Goal: Task Accomplishment & Management: Use online tool/utility

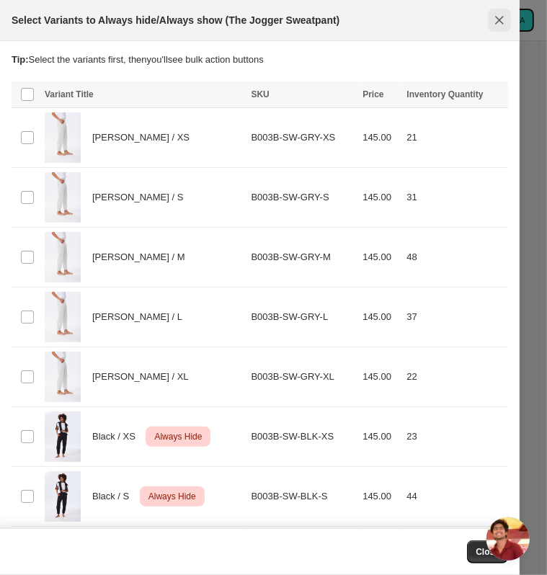
click at [494, 18] on icon "Close" at bounding box center [499, 20] width 14 height 14
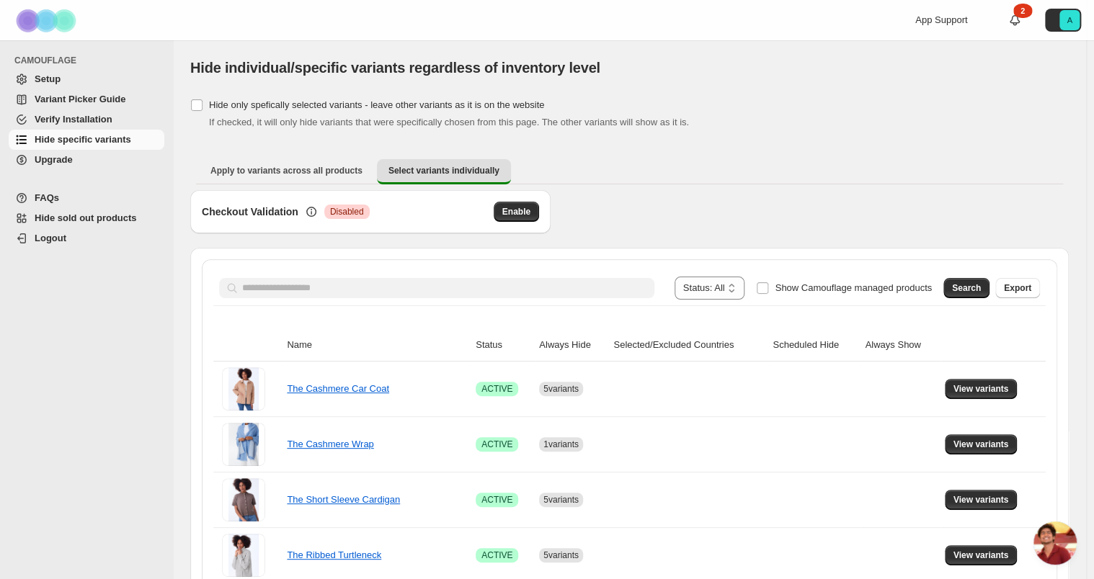
click at [241, 283] on div at bounding box center [436, 288] width 435 height 20
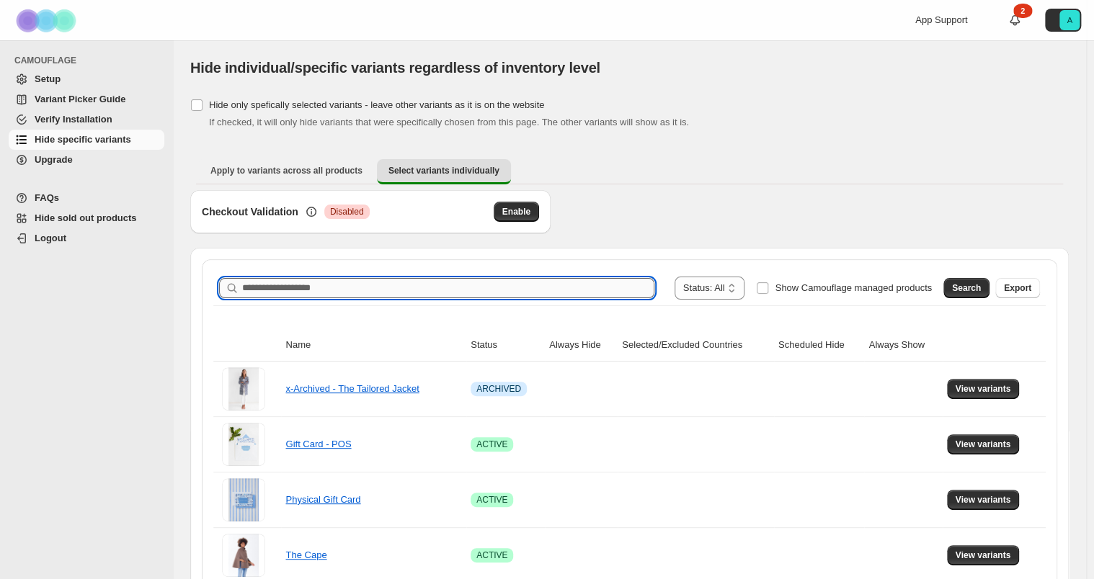
click at [329, 291] on input "Search product name" at bounding box center [448, 288] width 412 height 20
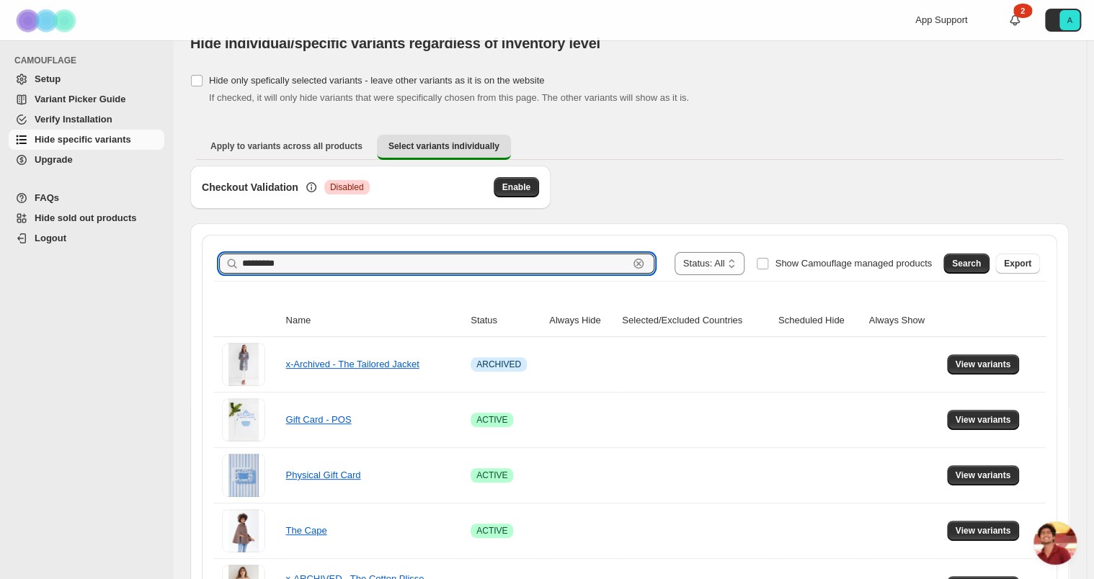
type input "*********"
click at [974, 262] on span "Search" at bounding box center [966, 264] width 29 height 12
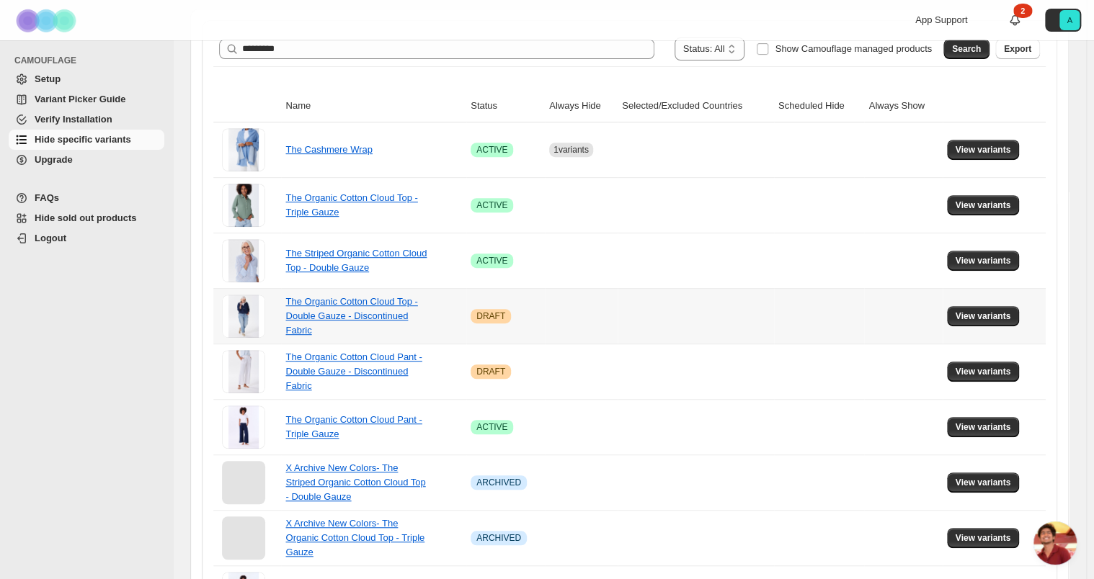
scroll to position [241, 0]
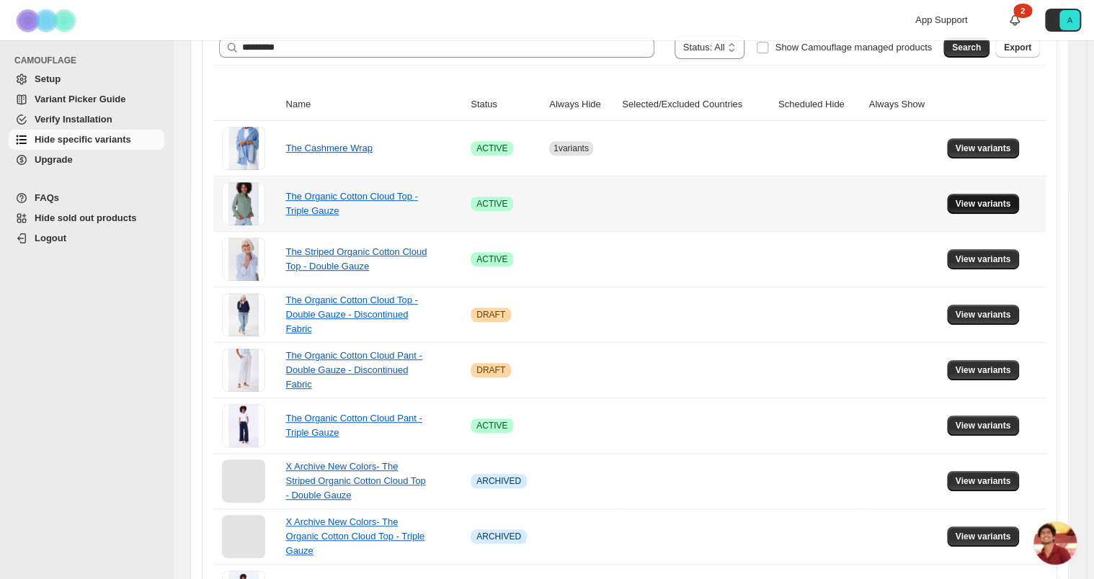
click at [996, 201] on span "View variants" at bounding box center [983, 204] width 55 height 12
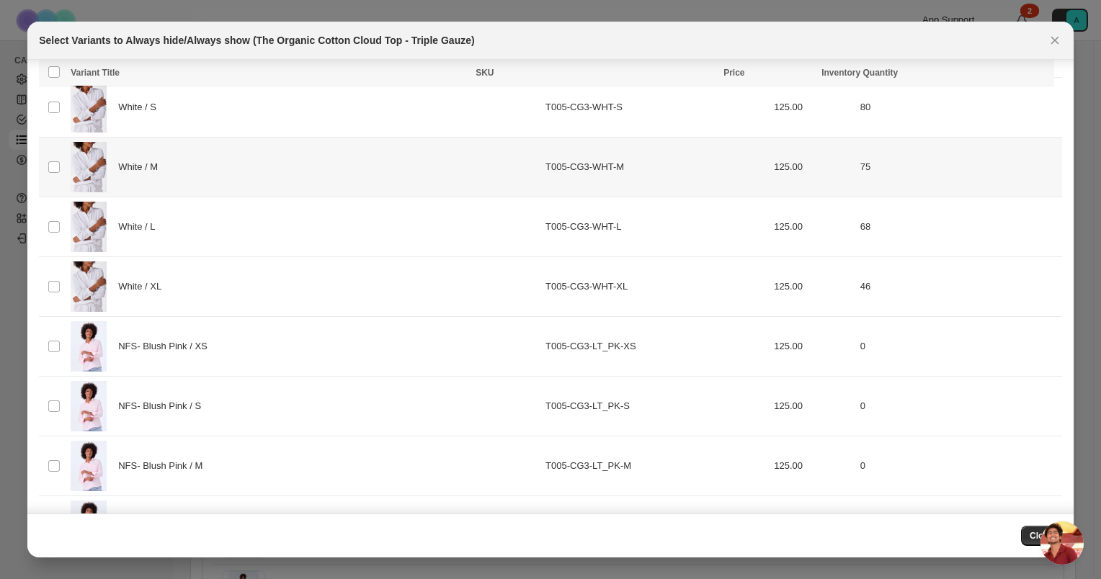
scroll to position [1115, 0]
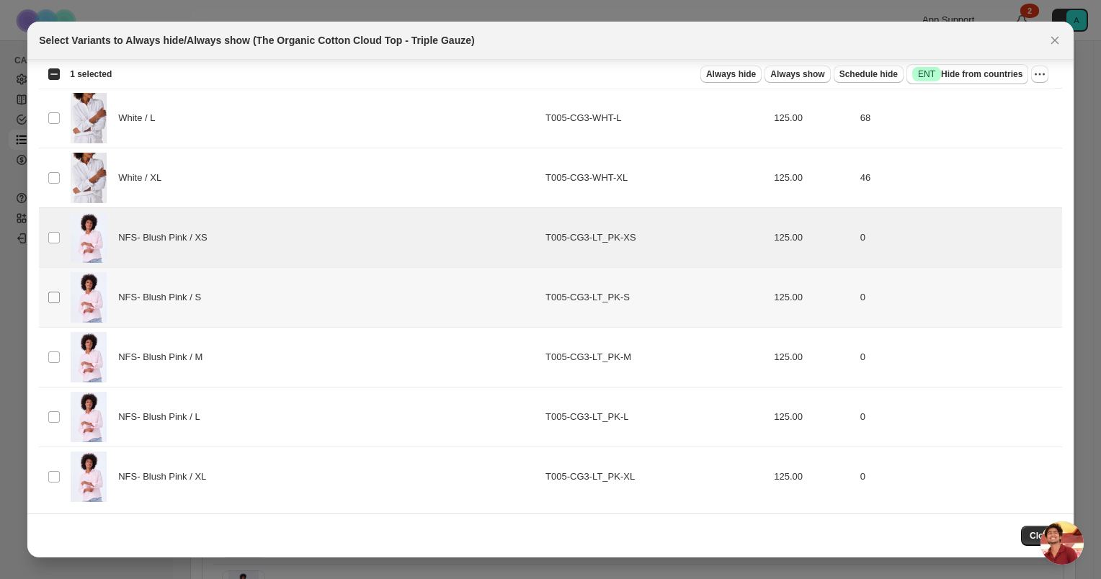
click at [54, 300] on span ":r7:" at bounding box center [54, 297] width 13 height 13
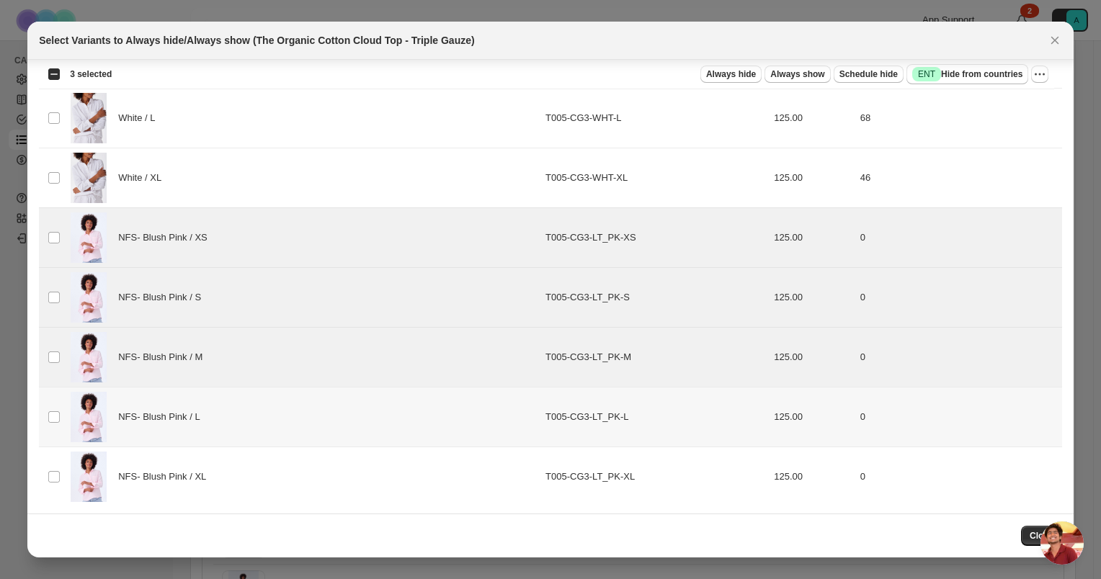
click at [50, 424] on td "Select product variant" at bounding box center [52, 417] width 27 height 60
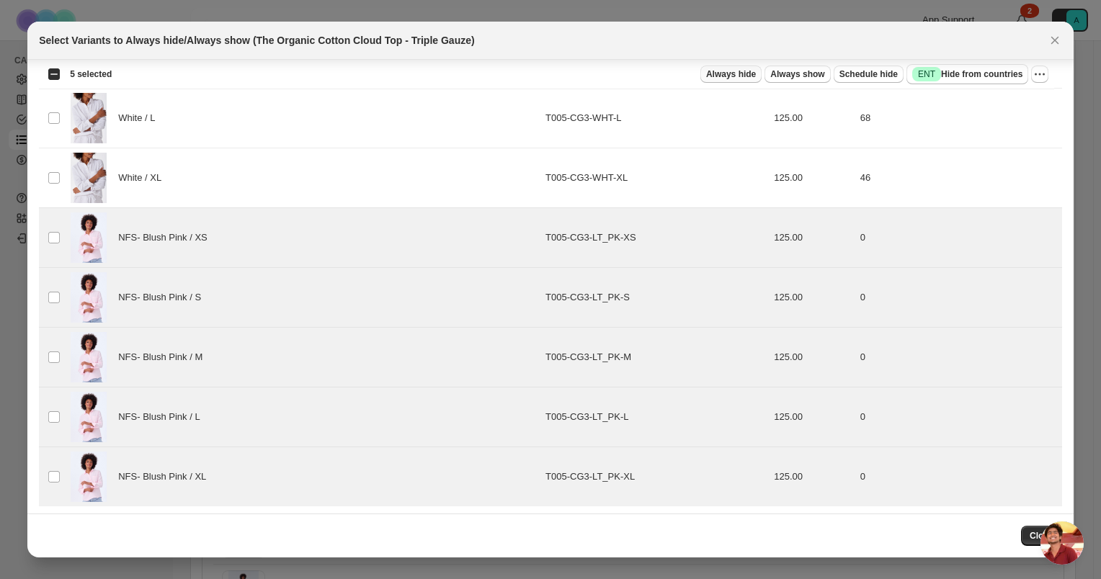
click at [756, 71] on span "Always hide" at bounding box center [731, 74] width 50 height 12
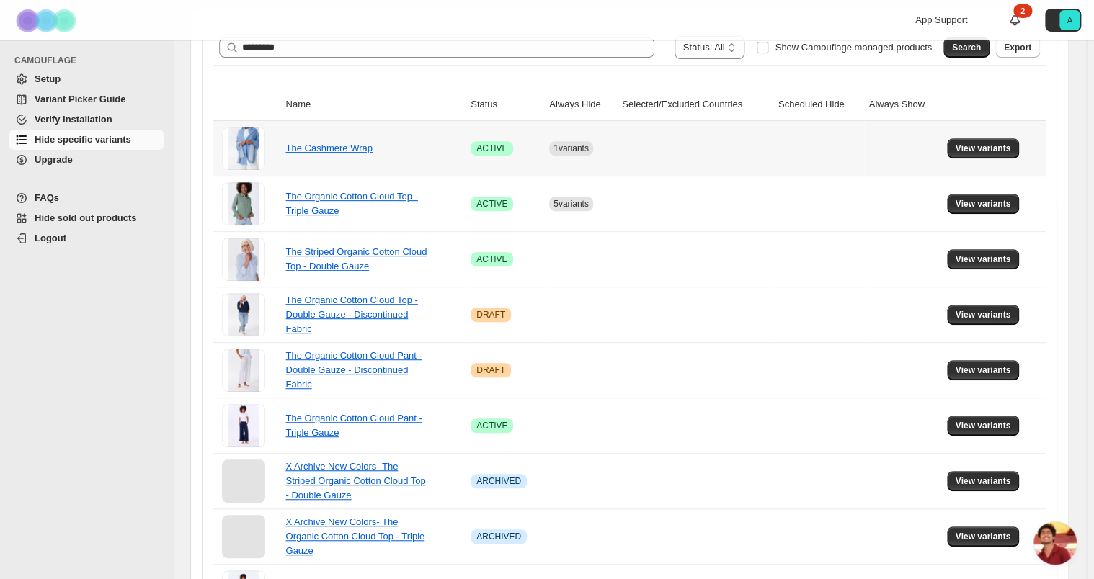
scroll to position [0, 0]
